Goal: Transaction & Acquisition: Book appointment/travel/reservation

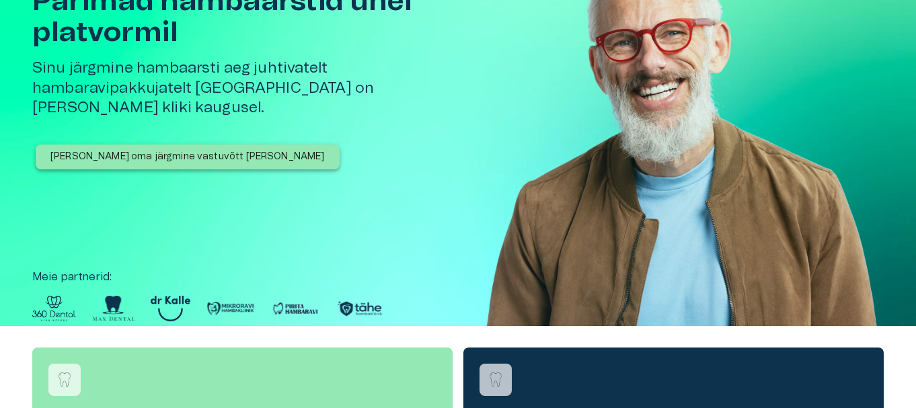
scroll to position [135, 0]
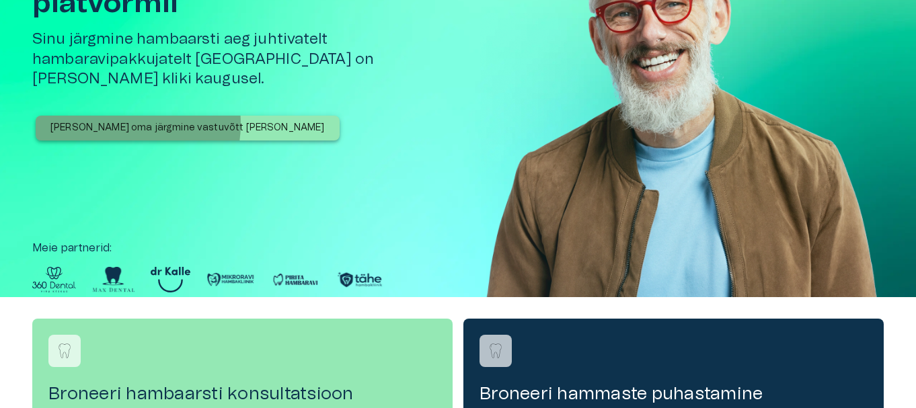
click at [118, 121] on p "[PERSON_NAME] oma järgmine vastuvõtt [PERSON_NAME]" at bounding box center [187, 128] width 274 height 14
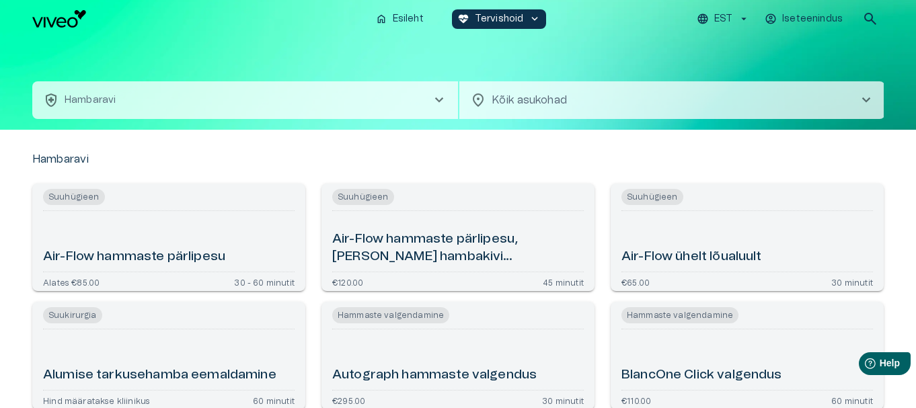
click at [869, 99] on span "chevron_right" at bounding box center [866, 100] width 16 height 16
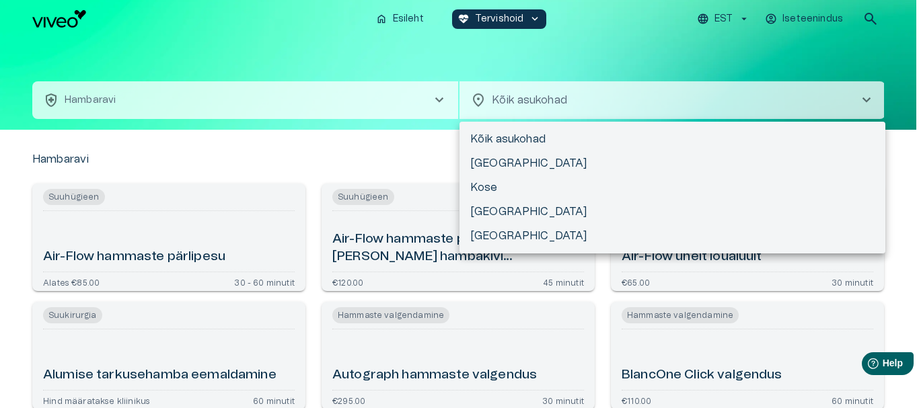
click at [864, 97] on div at bounding box center [459, 204] width 919 height 408
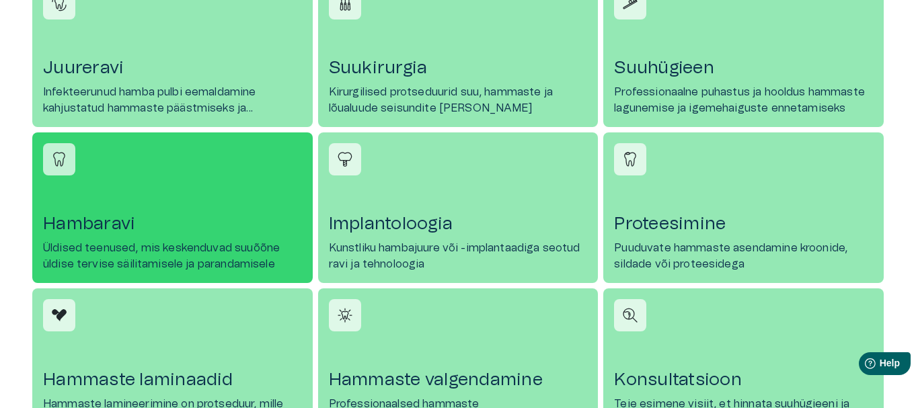
scroll to position [673, 0]
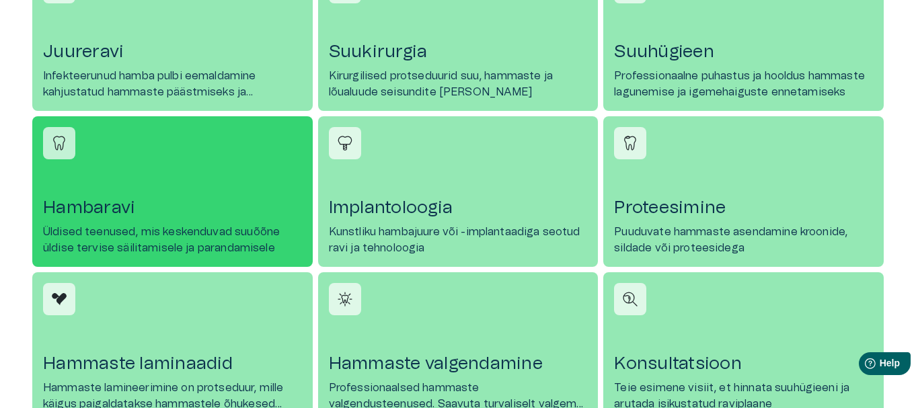
click at [171, 210] on h4 "Hambaravi" at bounding box center [172, 208] width 259 height 22
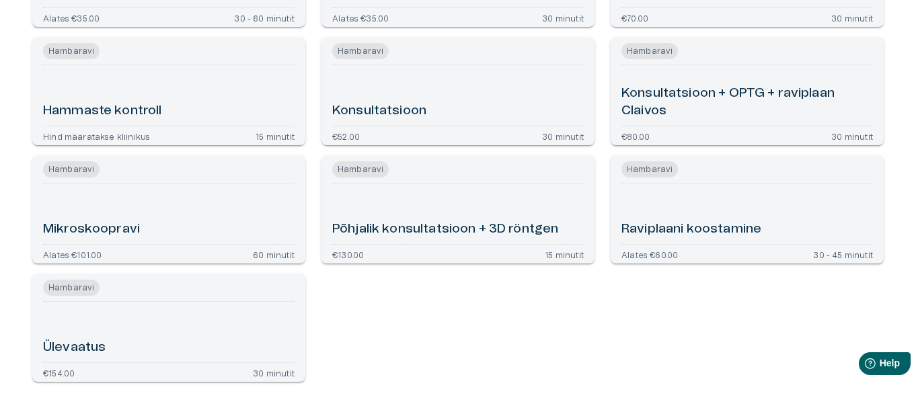
scroll to position [253, 0]
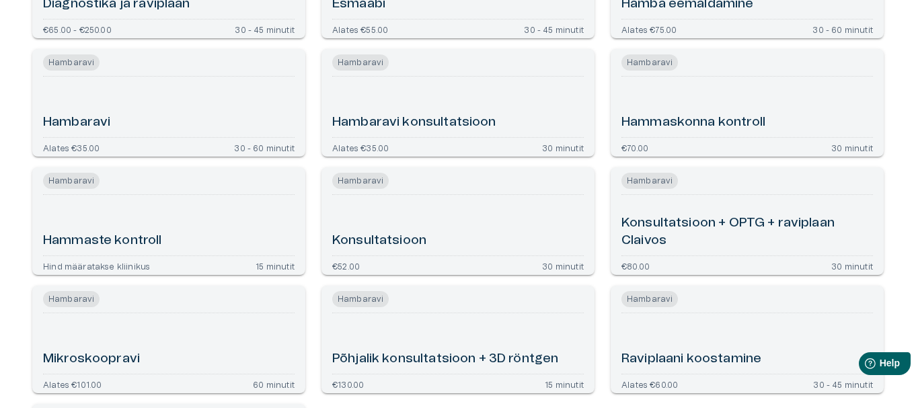
click at [171, 101] on div "Hambaravi" at bounding box center [169, 107] width 252 height 50
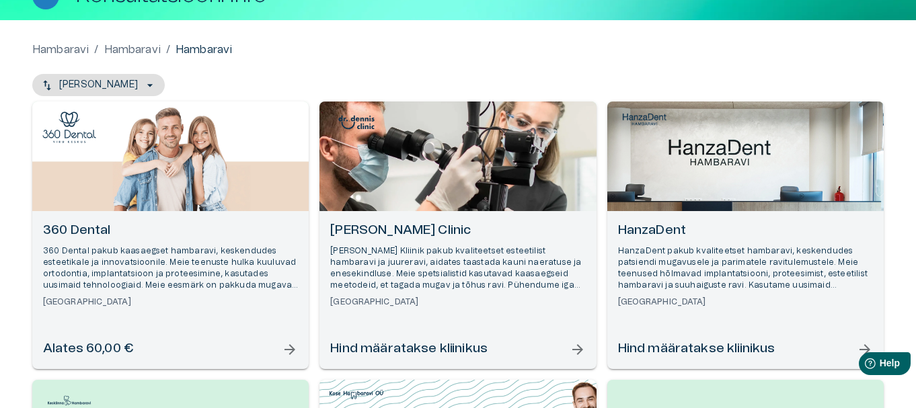
scroll to position [67, 0]
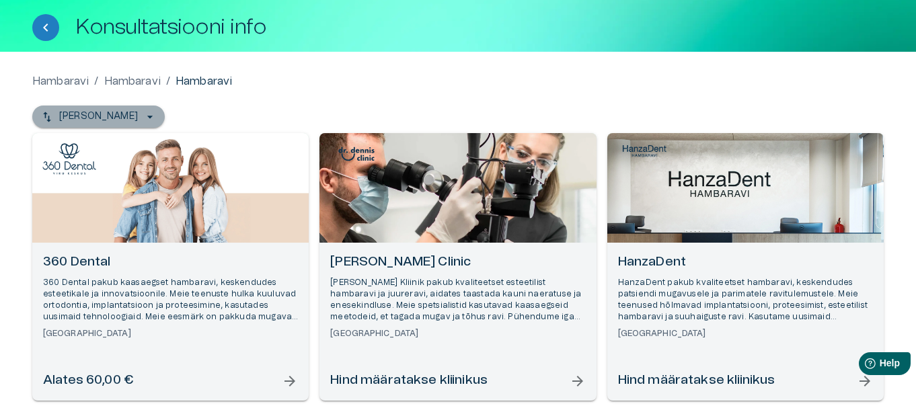
click at [147, 116] on icon "button" at bounding box center [149, 117] width 5 height 3
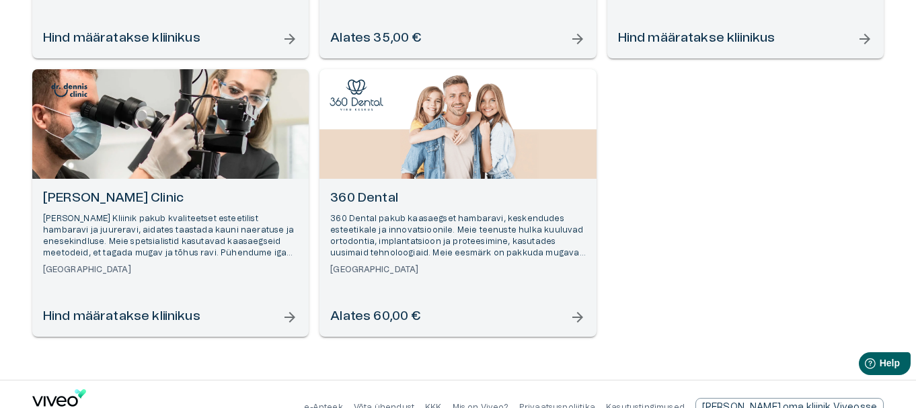
scroll to position [1272, 0]
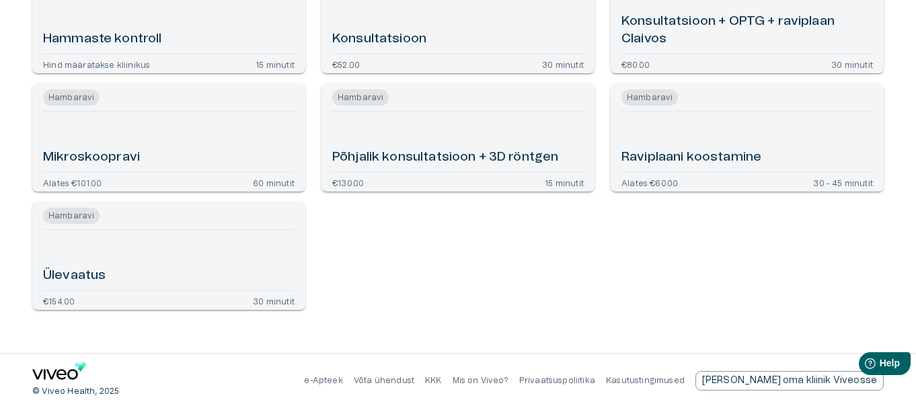
scroll to position [345, 0]
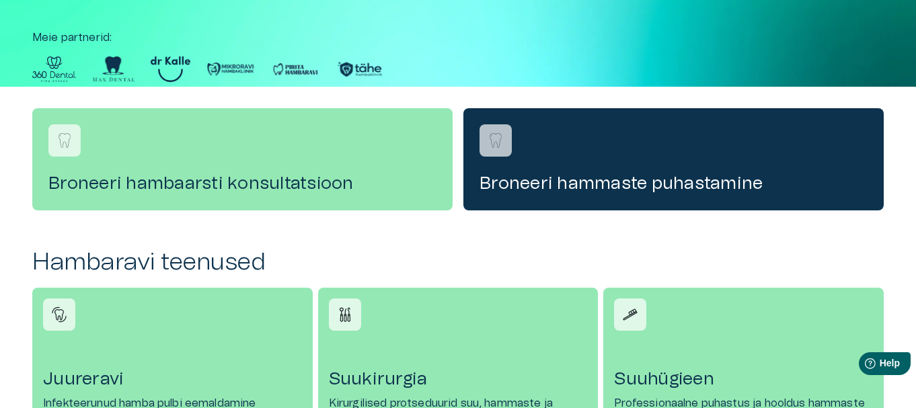
scroll to position [673, 0]
